Goal: Task Accomplishment & Management: Manage account settings

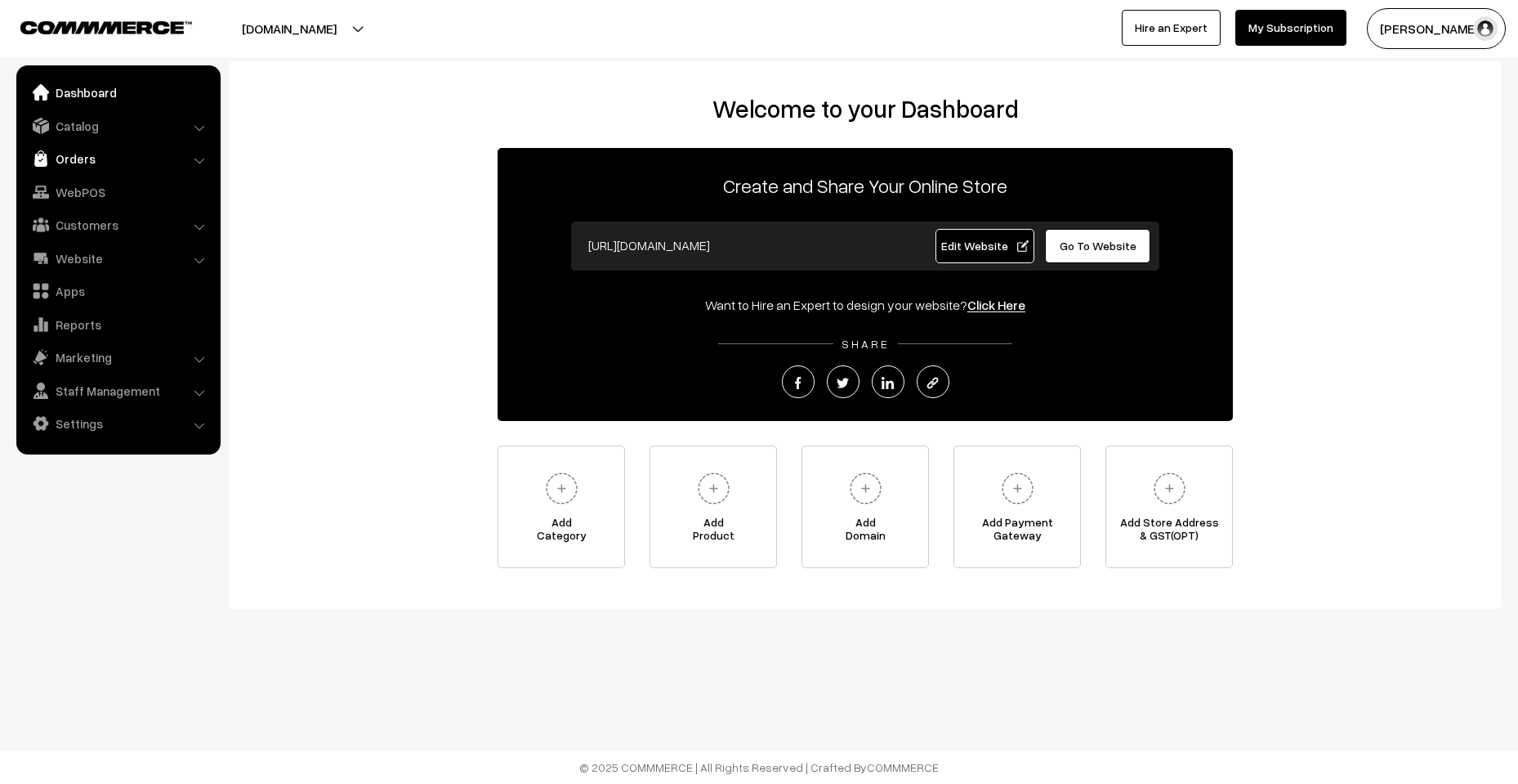
click at [105, 158] on link "Orders" at bounding box center [117, 159] width 194 height 30
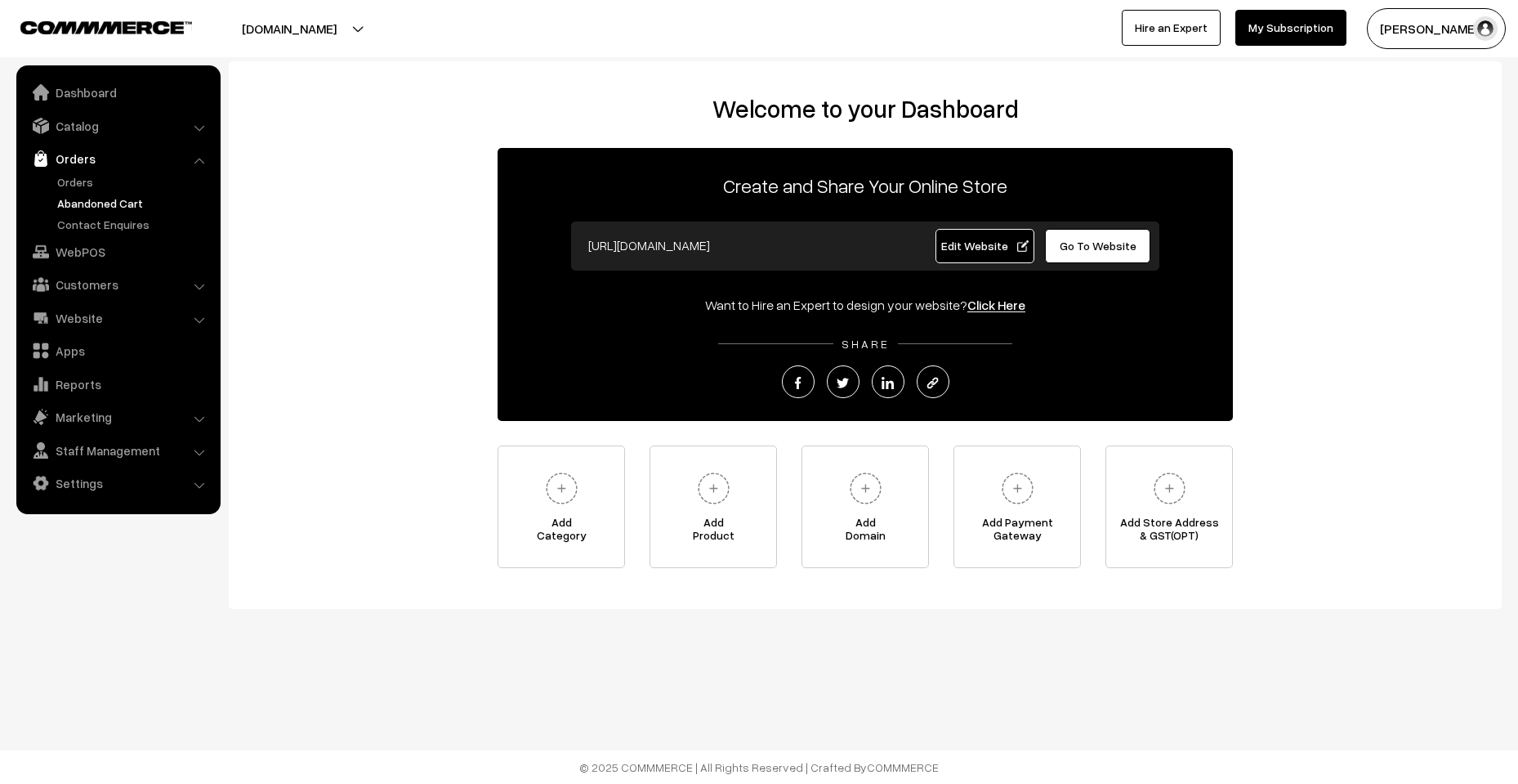
click at [89, 204] on link "Abandoned Cart" at bounding box center [134, 203] width 162 height 17
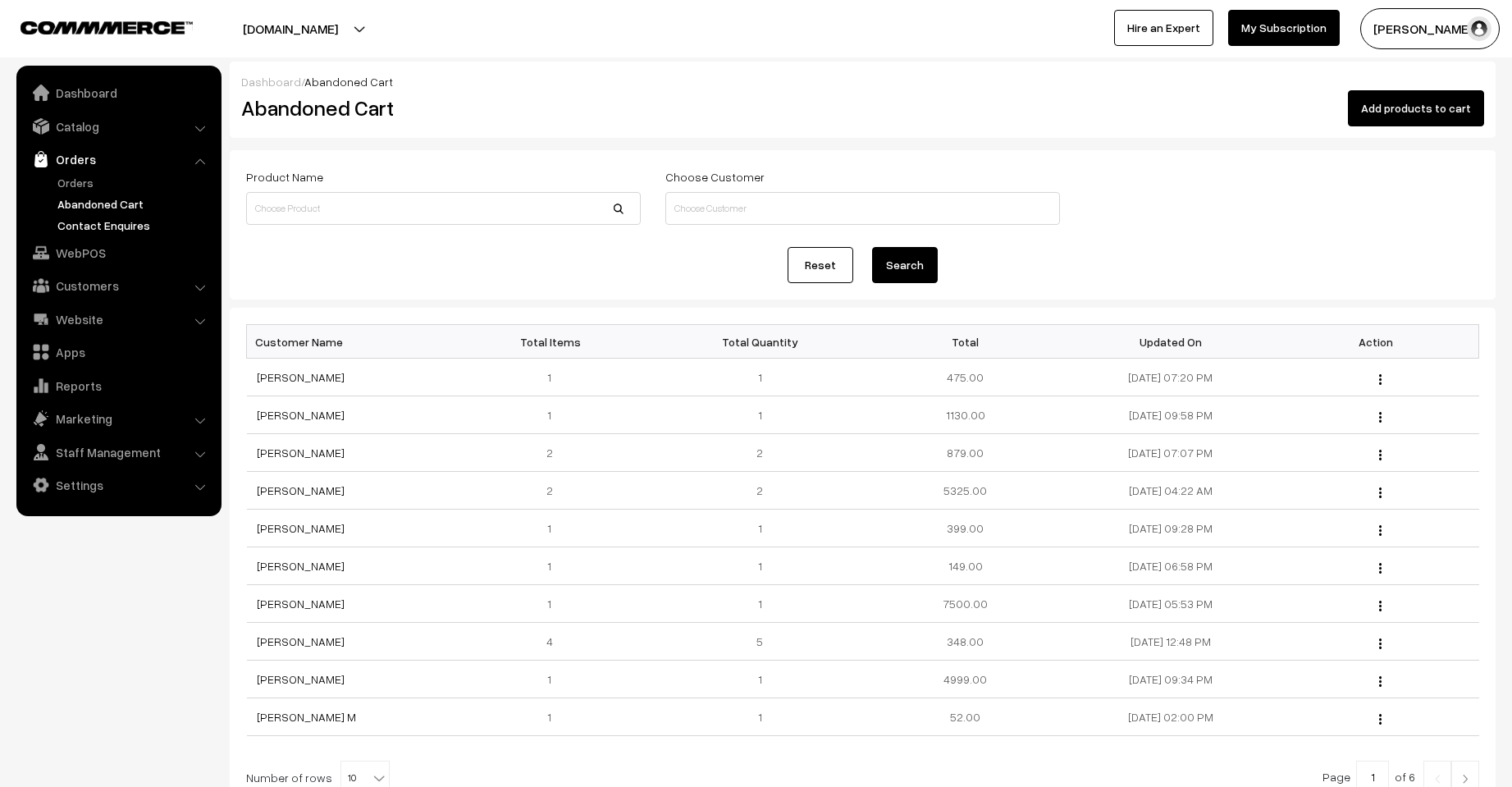
click at [96, 226] on link "Contact Enquires" at bounding box center [135, 225] width 163 height 17
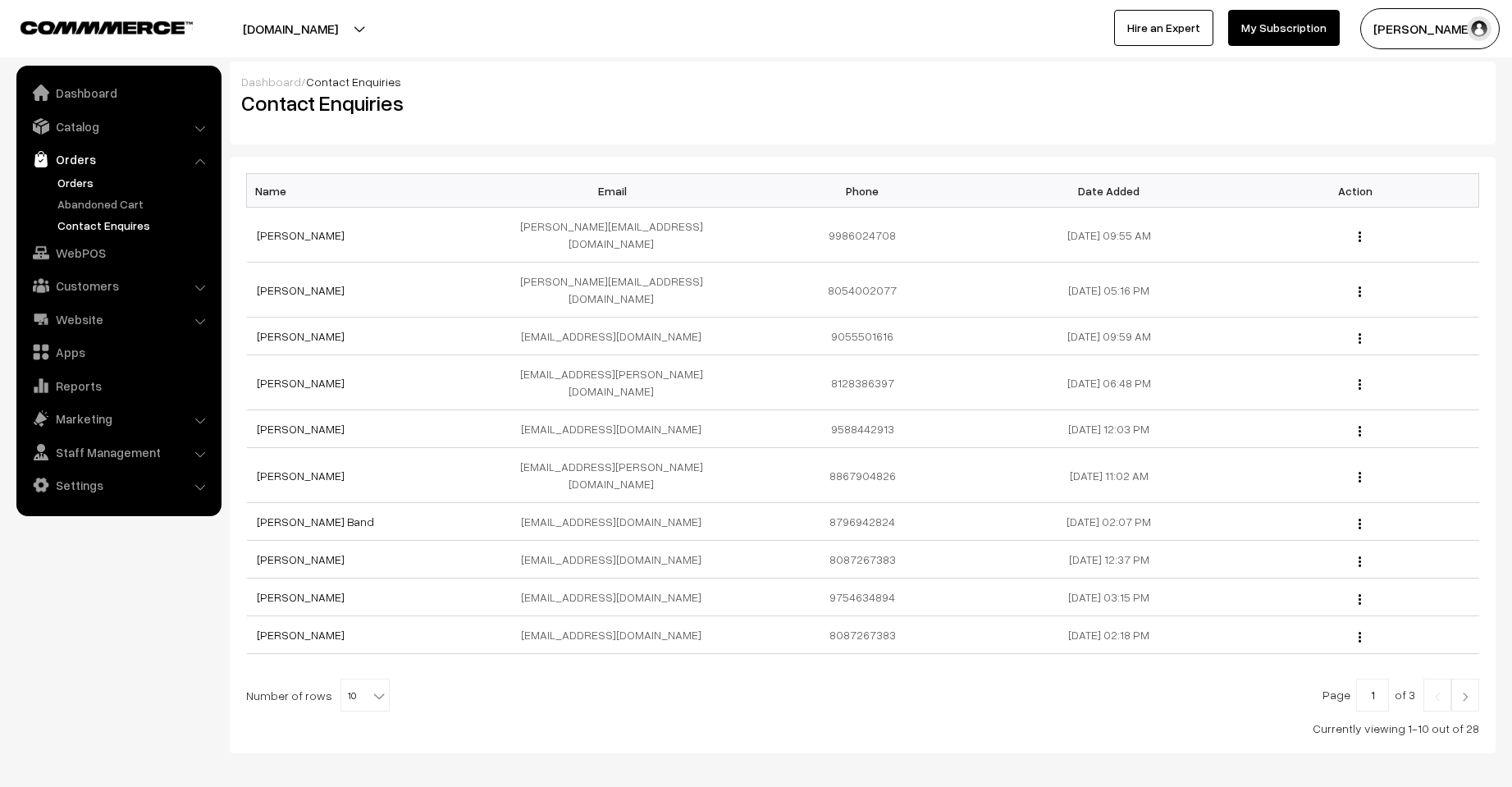
click at [83, 185] on link "Orders" at bounding box center [135, 182] width 163 height 17
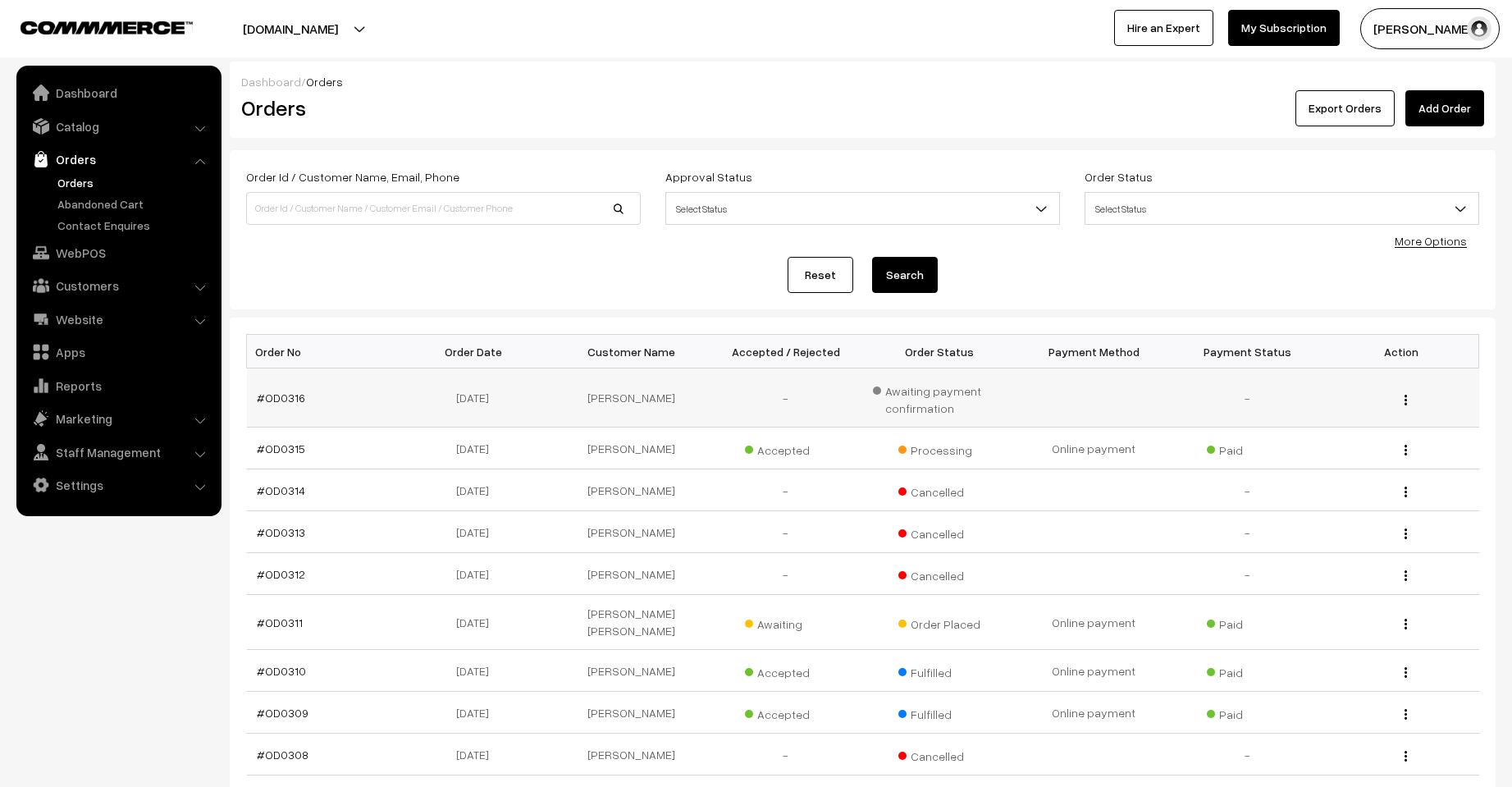
click at [1407, 396] on img "button" at bounding box center [1406, 399] width 3 height 11
click at [1371, 425] on link "View" at bounding box center [1332, 422] width 140 height 36
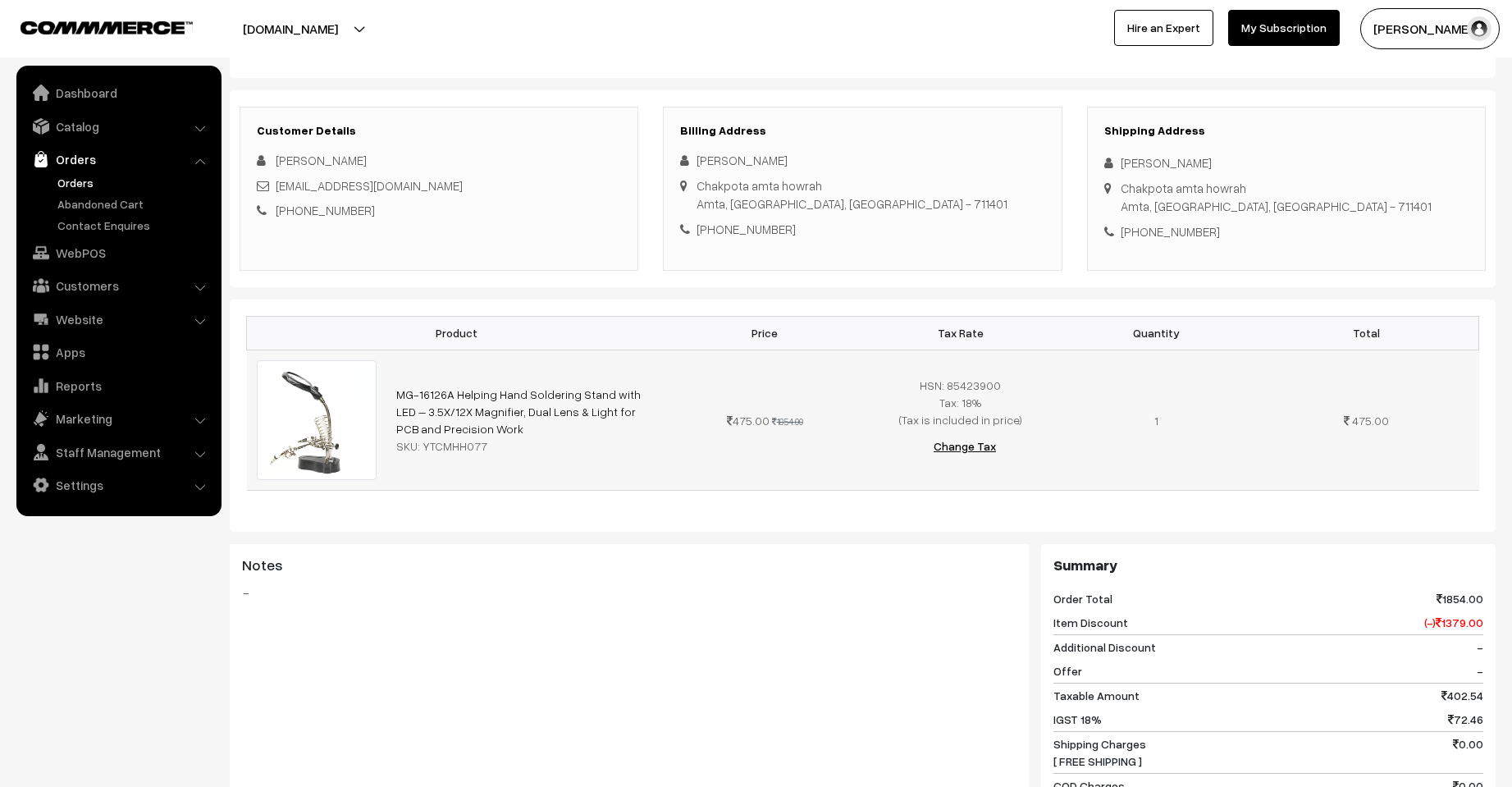
scroll to position [137, 0]
